Goal: Task Accomplishment & Management: Use online tool/utility

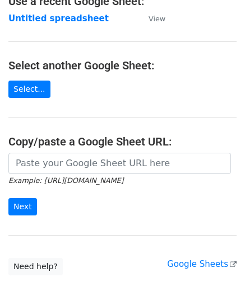
scroll to position [112, 0]
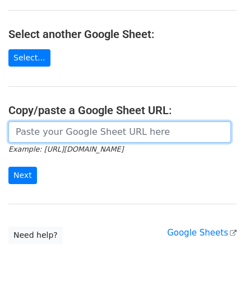
click at [46, 134] on input "url" at bounding box center [119, 131] width 222 height 21
paste input "https://docs.google.com/spreadsheets/d/1mcnLnasJn_k1i85O7lDRVL1LfSgvLRHuNSWMn_5…"
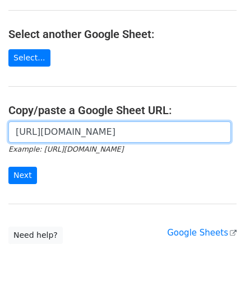
scroll to position [0, 242]
type input "https://docs.google.com/spreadsheets/d/1mcnLnasJn_k1i85O7lDRVL1LfSgvLRHuNSWMn_5…"
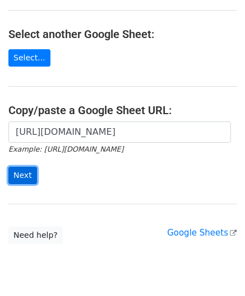
scroll to position [0, 0]
click at [25, 171] on input "Next" at bounding box center [22, 175] width 29 height 17
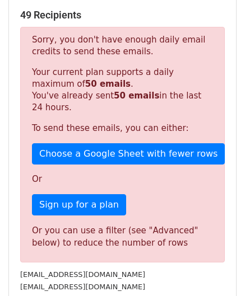
scroll to position [378, 0]
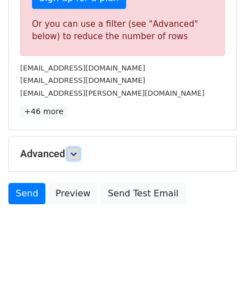
click at [73, 148] on link at bounding box center [73, 154] width 12 height 12
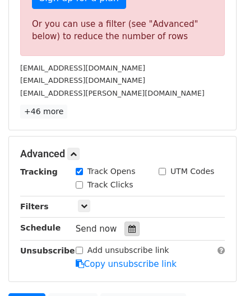
click at [128, 225] on icon at bounding box center [131, 229] width 7 height 8
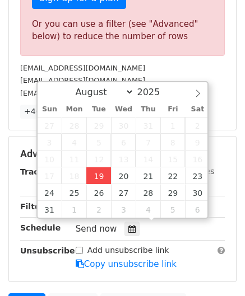
type input "[DATE] 12:00"
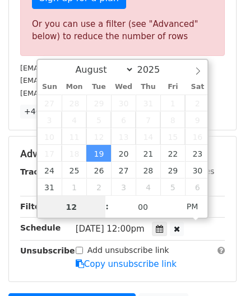
paste input "3"
type input "3"
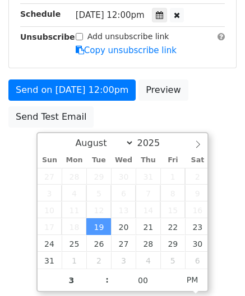
type input "[DATE] 15:00"
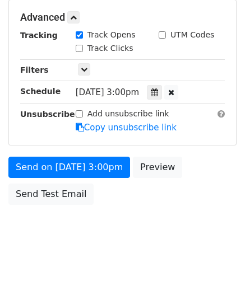
scroll to position [513, 0]
